Goal: Task Accomplishment & Management: Complete application form

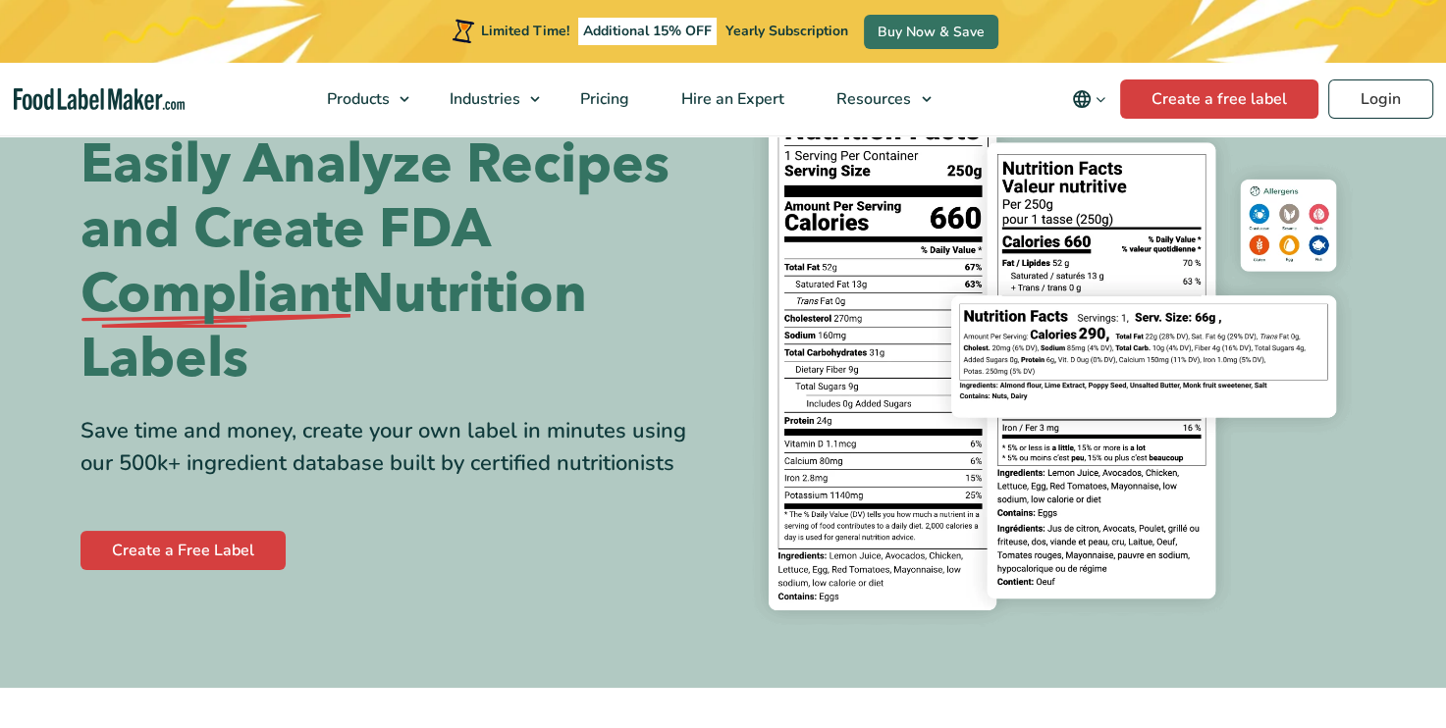
scroll to position [173, 0]
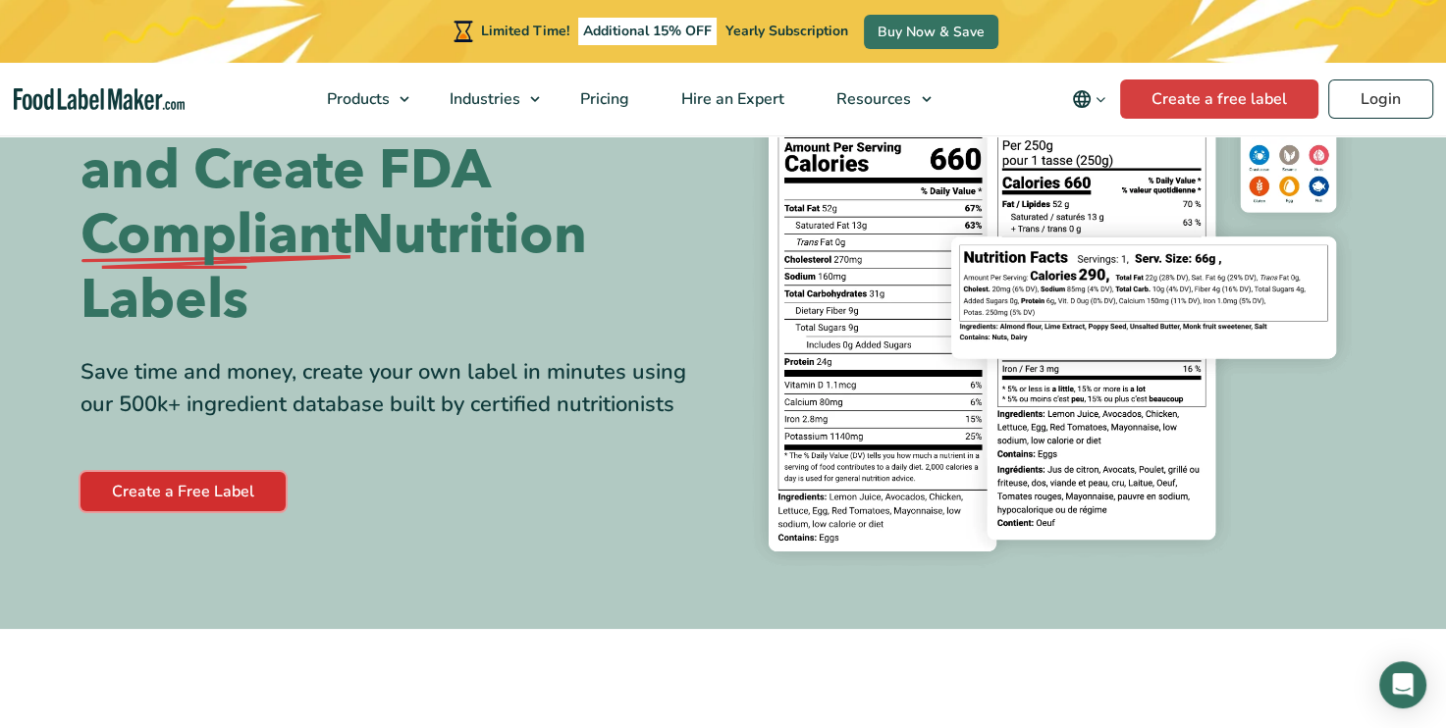
click at [239, 489] on link "Create a Free Label" at bounding box center [182, 491] width 205 height 39
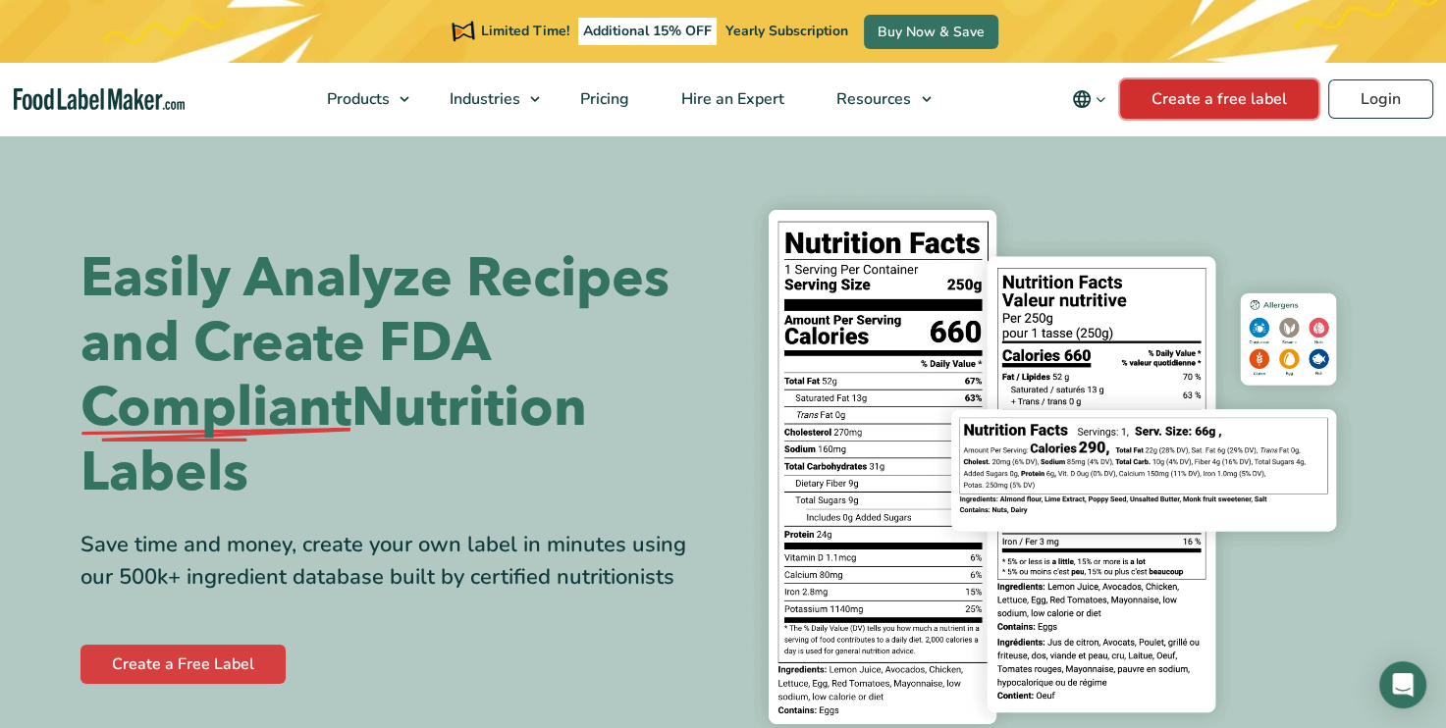
click at [1205, 106] on link "Create a free label" at bounding box center [1219, 98] width 198 height 39
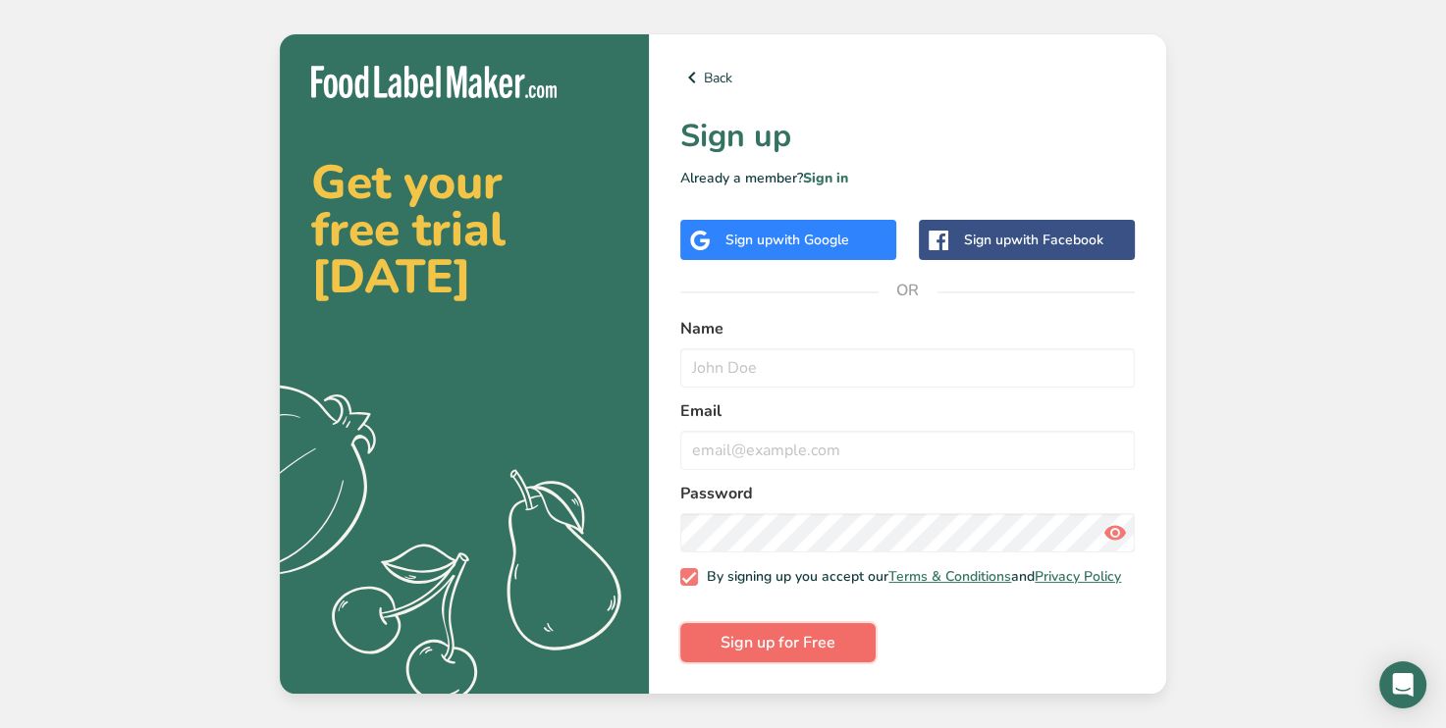
click at [840, 642] on button "Sign up for Free" at bounding box center [777, 642] width 195 height 39
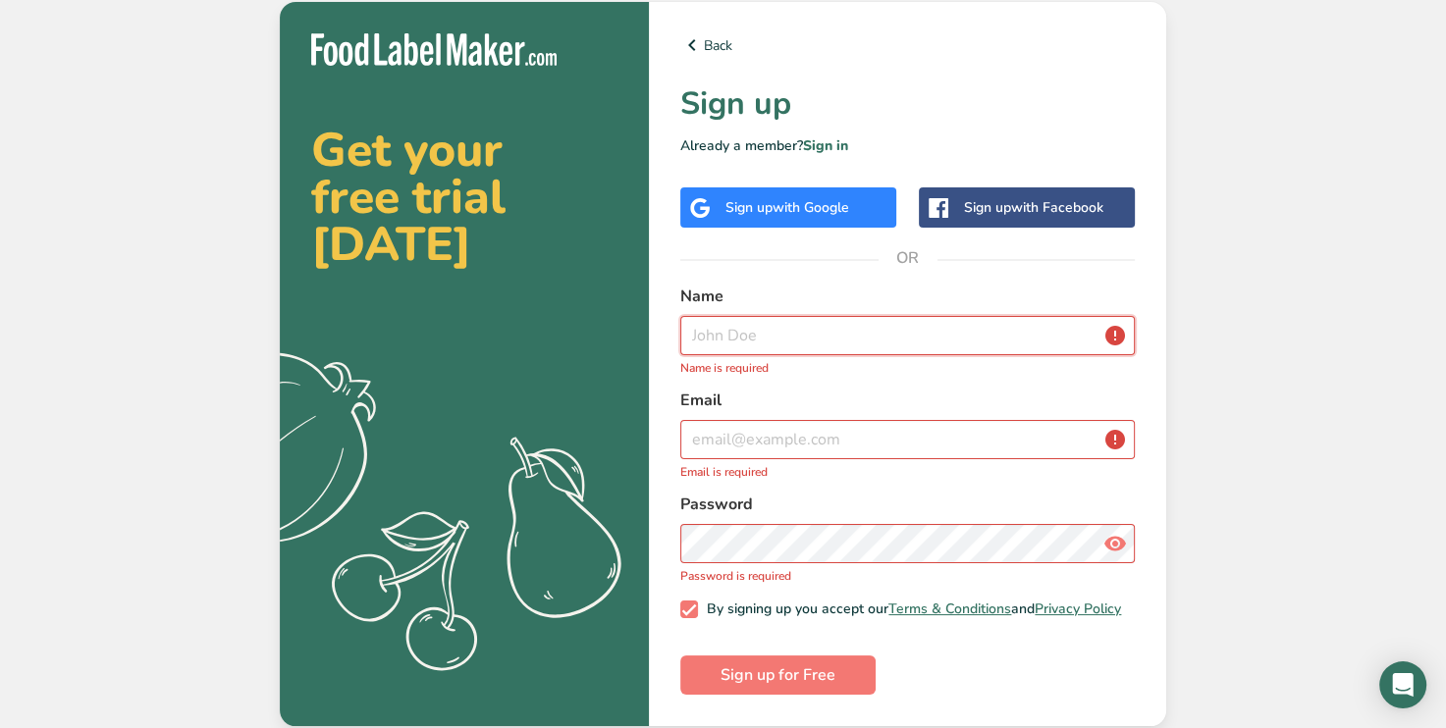
click at [864, 337] on input "text" at bounding box center [907, 335] width 454 height 39
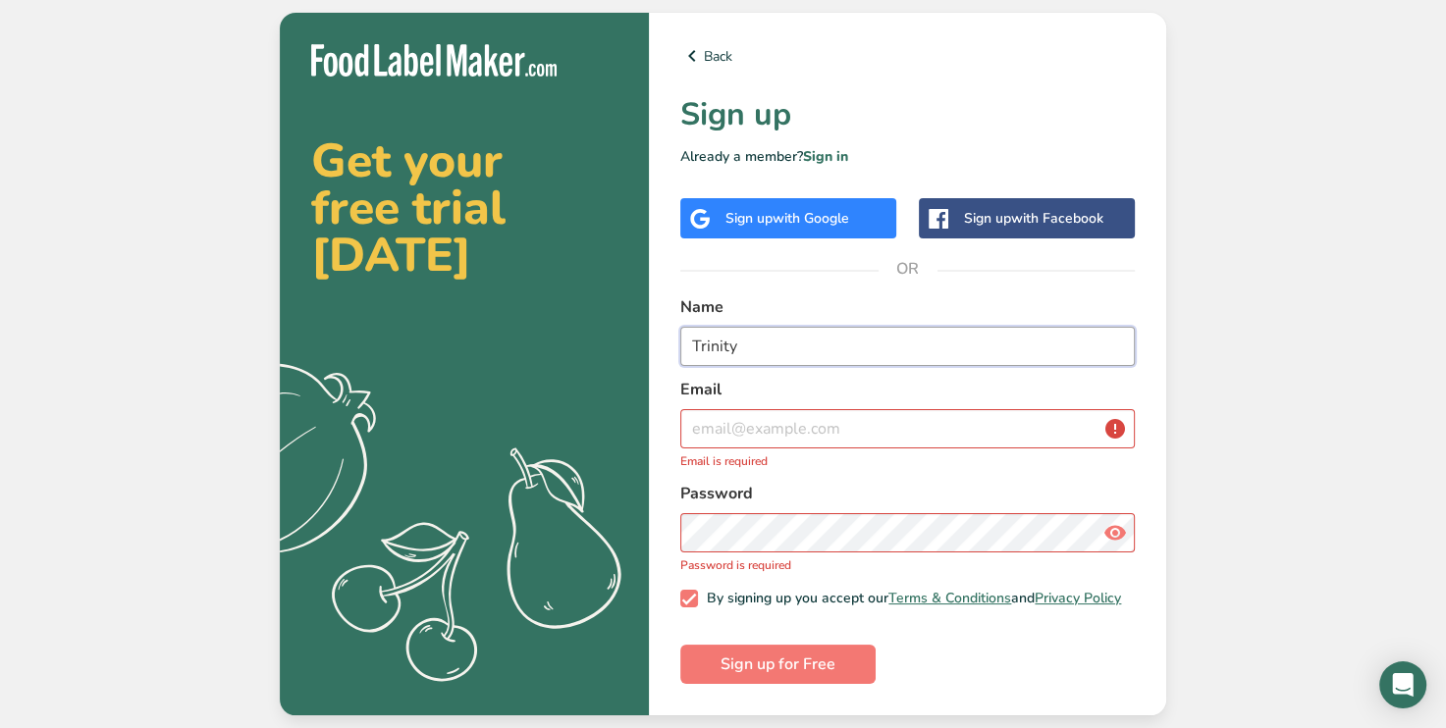
type input "Trinity"
click at [851, 421] on input "email" at bounding box center [907, 428] width 454 height 39
type input "[EMAIL_ADDRESS][DOMAIN_NAME]"
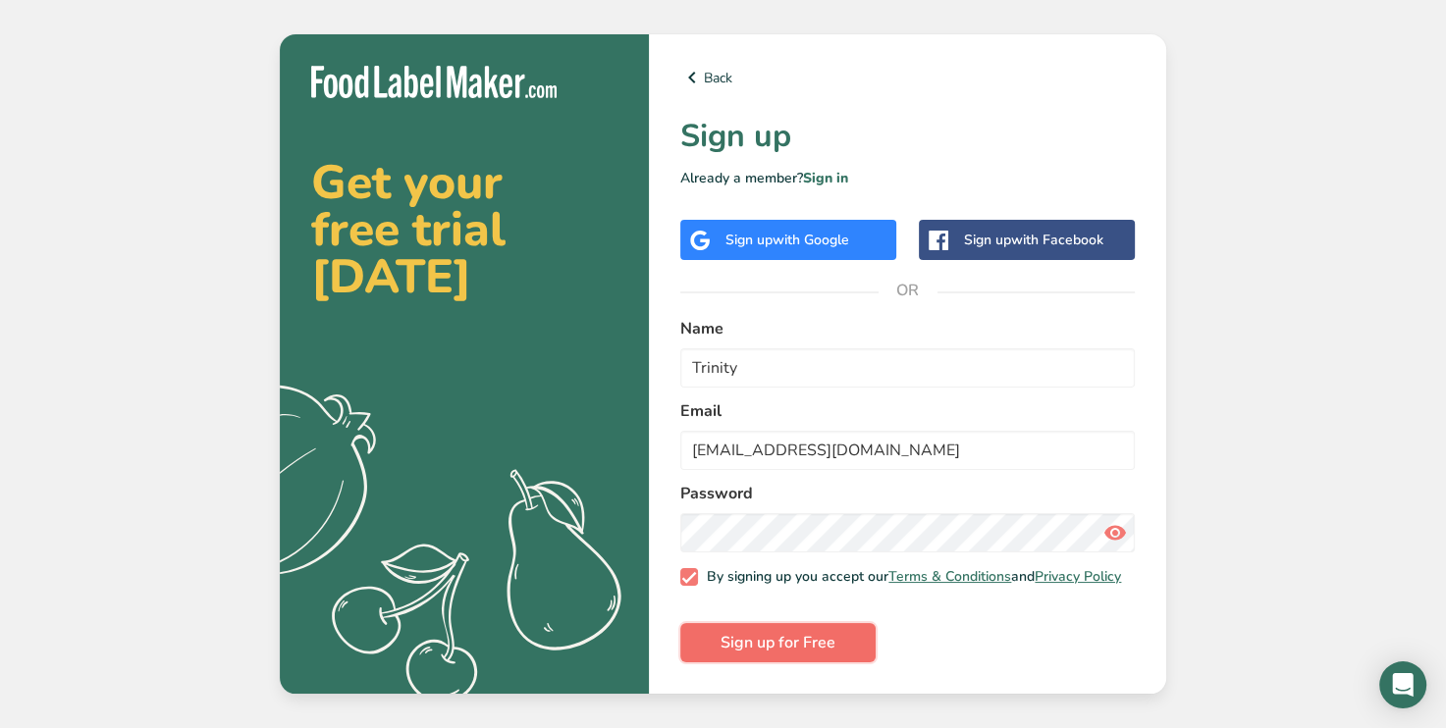
click at [840, 651] on button "Sign up for Free" at bounding box center [777, 642] width 195 height 39
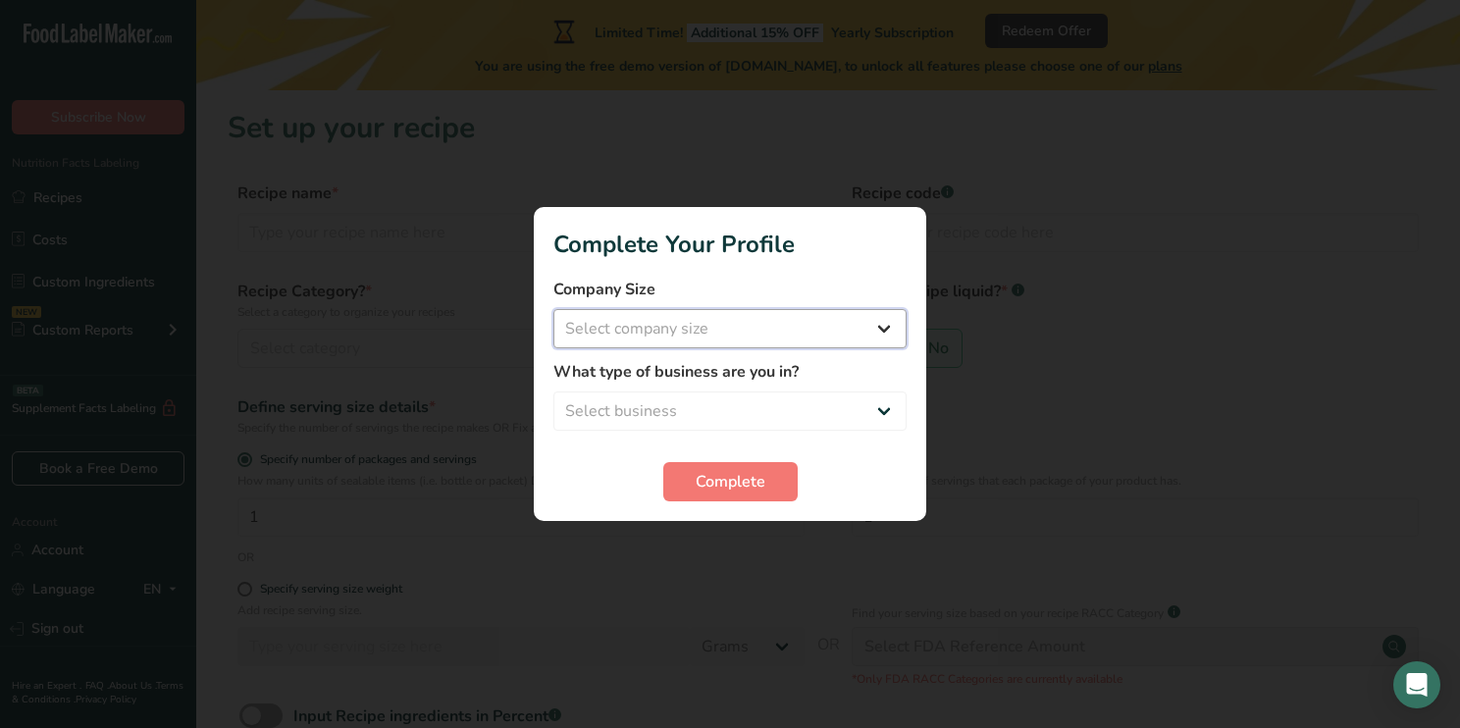
click at [889, 329] on select "Select company size Fewer than 10 Employees 10 to 50 Employees 51 to 500 Employ…" at bounding box center [730, 328] width 353 height 39
select select "1"
click at [554, 309] on select "Select company size Fewer than 10 Employees 10 to 50 Employees 51 to 500 Employ…" at bounding box center [730, 328] width 353 height 39
click at [879, 406] on select "Select business Packaged Food Manufacturer Restaurant & Cafe Bakery Meal Plans …" at bounding box center [730, 411] width 353 height 39
select select "5"
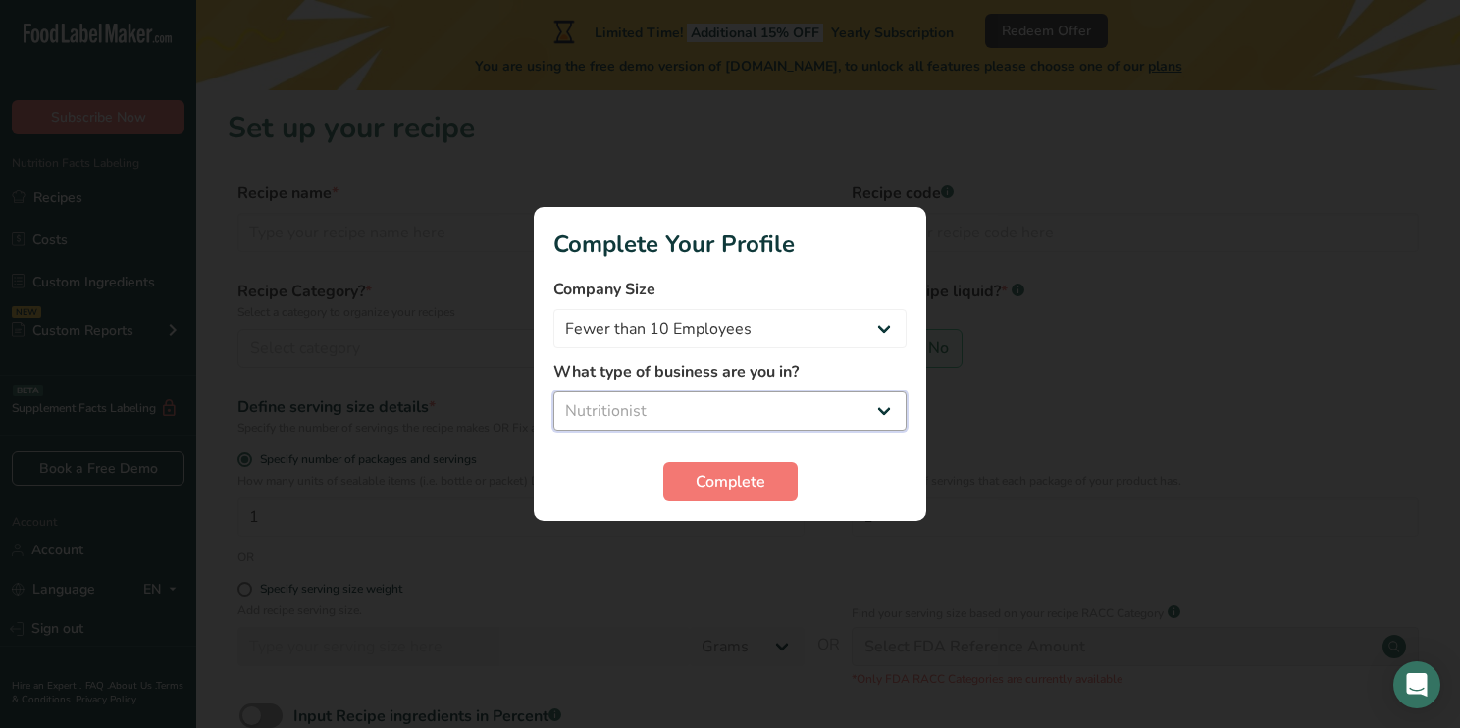
click at [554, 392] on select "Select business Packaged Food Manufacturer Restaurant & Cafe Bakery Meal Plans …" at bounding box center [730, 411] width 353 height 39
click at [750, 489] on span "Complete" at bounding box center [731, 482] width 70 height 24
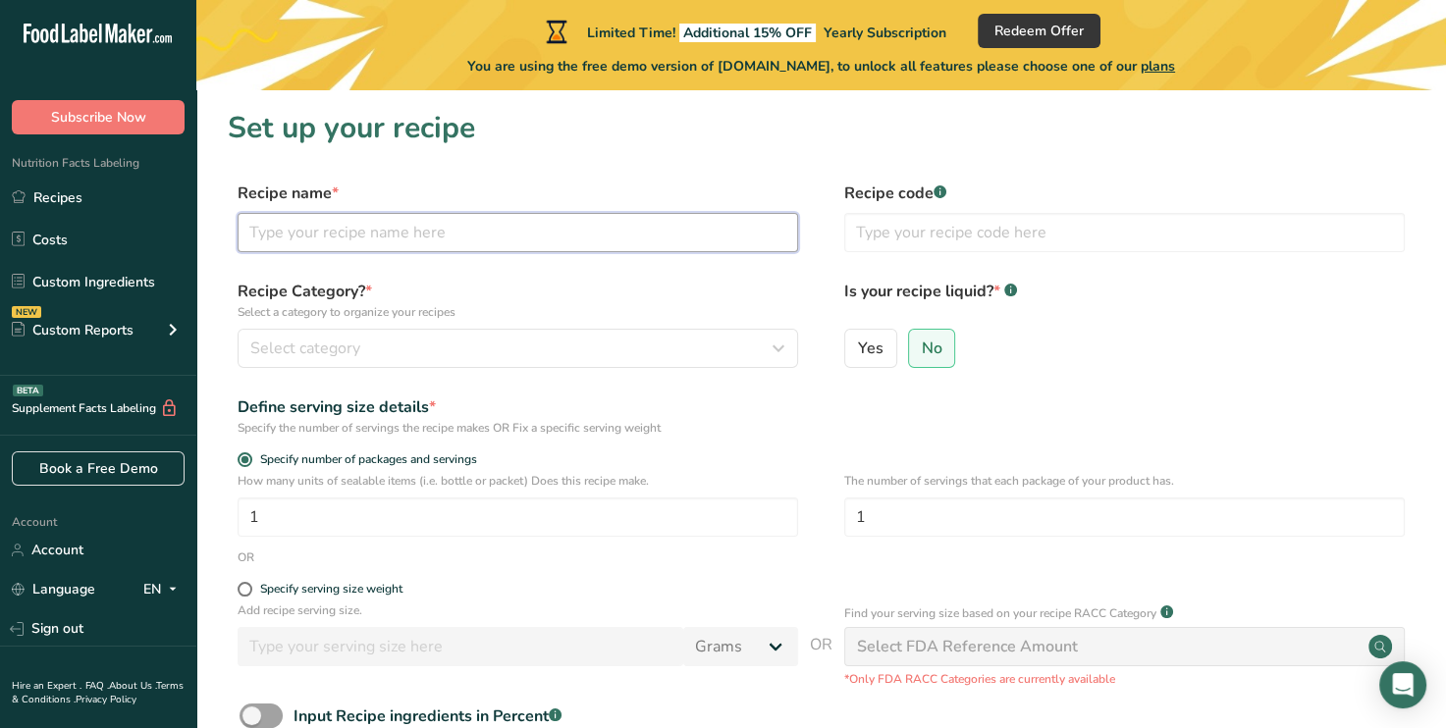
click at [499, 229] on input "text" at bounding box center [518, 232] width 560 height 39
type input "E"
